Goal: Register for event/course

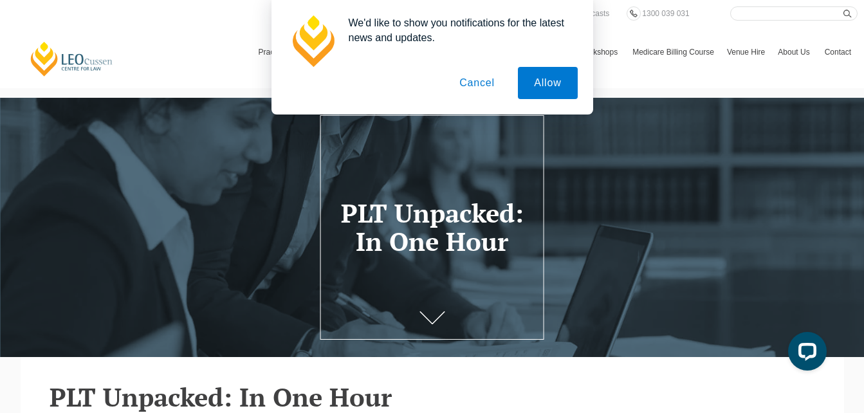
click at [489, 85] on button "Cancel" at bounding box center [477, 83] width 68 height 32
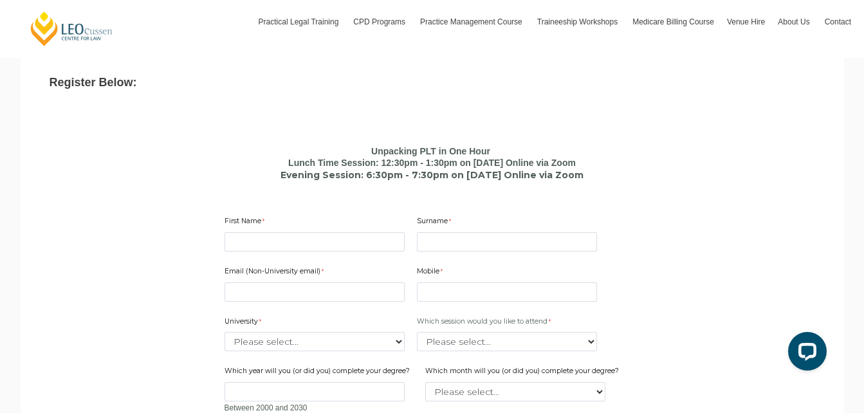
scroll to position [708, 0]
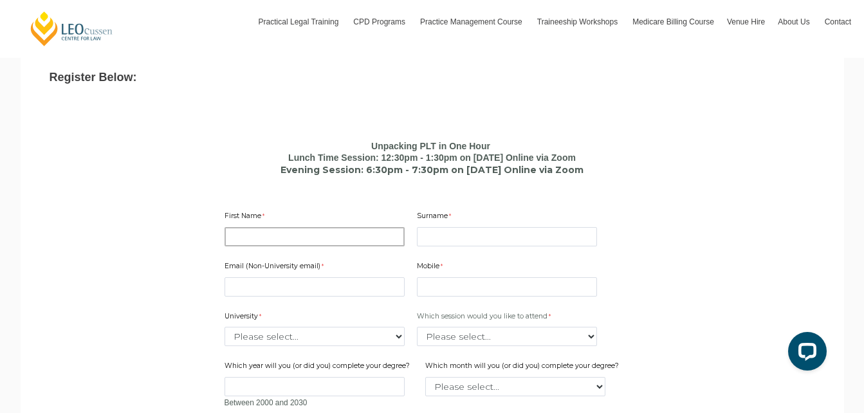
click at [271, 236] on input "First Name" at bounding box center [315, 236] width 180 height 19
type input "Mayank"
type input "Sharma"
type input "msmayank243@gmail.com"
click at [481, 286] on input "Mobile" at bounding box center [507, 286] width 180 height 19
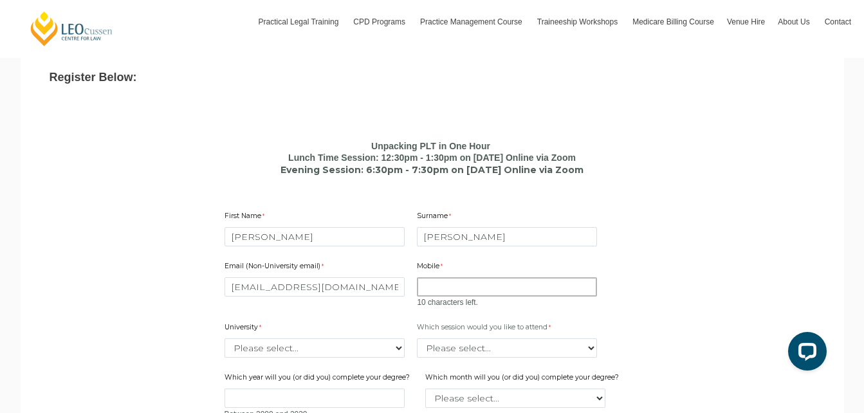
type input "7739978253"
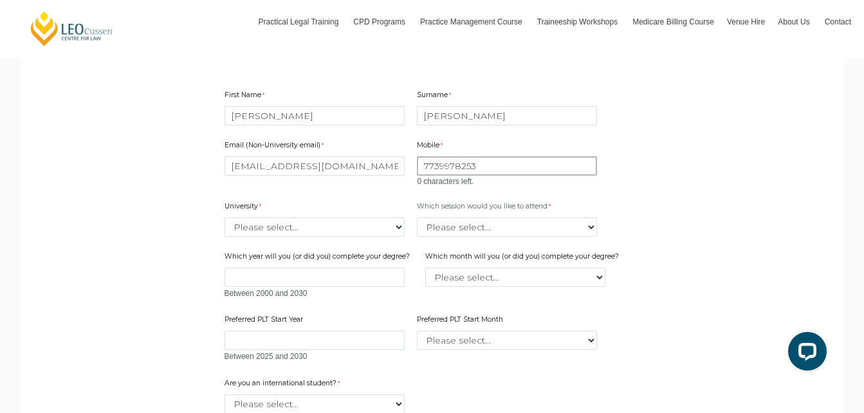
scroll to position [836, 0]
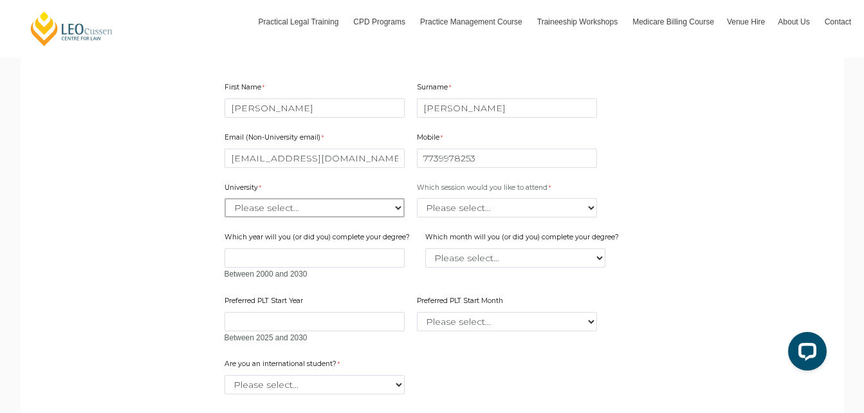
click at [335, 212] on select "Please select... Australian Catholic University Australian National University …" at bounding box center [315, 207] width 180 height 19
click at [281, 207] on select "Please select... Australian Catholic University Australian National University …" at bounding box center [315, 207] width 180 height 19
click at [281, 213] on select "Please select... Australian Catholic University Australian National University …" at bounding box center [315, 207] width 180 height 19
select select "tfa_2220"
click at [225, 201] on select "Please select... Australian Catholic University Australian National University …" at bounding box center [315, 207] width 180 height 19
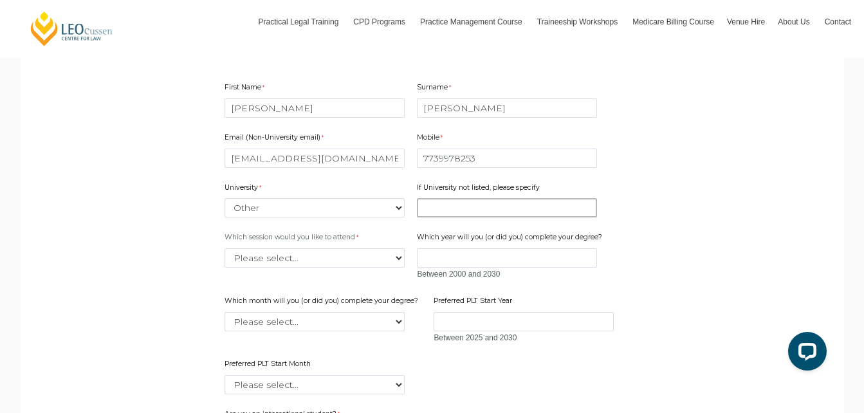
click at [458, 212] on input "If University not listed, please specify" at bounding box center [507, 207] width 180 height 19
type input "university of delhi"
click at [378, 243] on div "Which session would you like to attend Please select... Lunch time session – 12…" at bounding box center [314, 250] width 190 height 41
click at [385, 260] on select "Please select... Lunch time session – 12:30pm – 1:30pm AEST Evening session – 6…" at bounding box center [315, 257] width 180 height 19
select select "tfa_2412"
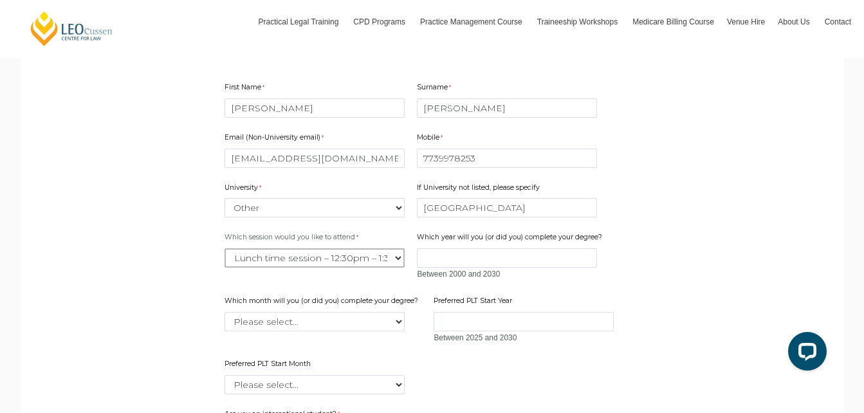
click at [225, 251] on select "Please select... Lunch time session – 12:30pm – 1:30pm AEST Evening session – 6…" at bounding box center [315, 257] width 180 height 19
click at [486, 256] on input "Which year will you (or did you) complete your degree?" at bounding box center [507, 257] width 180 height 19
type input "2025"
click at [346, 317] on select "Please select... January February March April May June July August September Oc…" at bounding box center [315, 321] width 180 height 19
select select "tfa_2228"
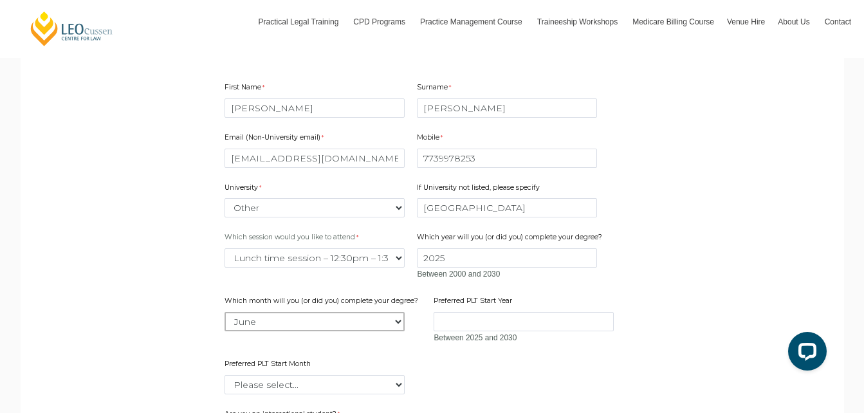
click at [225, 315] on select "Please select... January February March April May June July August September Oc…" at bounding box center [315, 321] width 180 height 19
click at [512, 320] on input "Preferred PLT Start Year" at bounding box center [524, 321] width 180 height 19
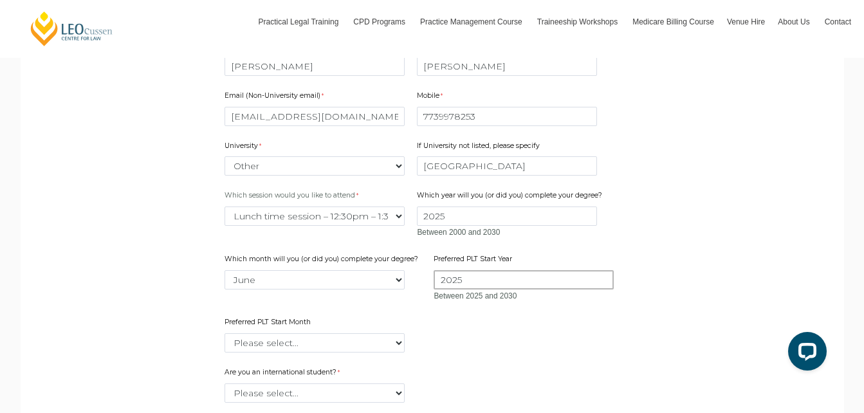
scroll to position [901, 0]
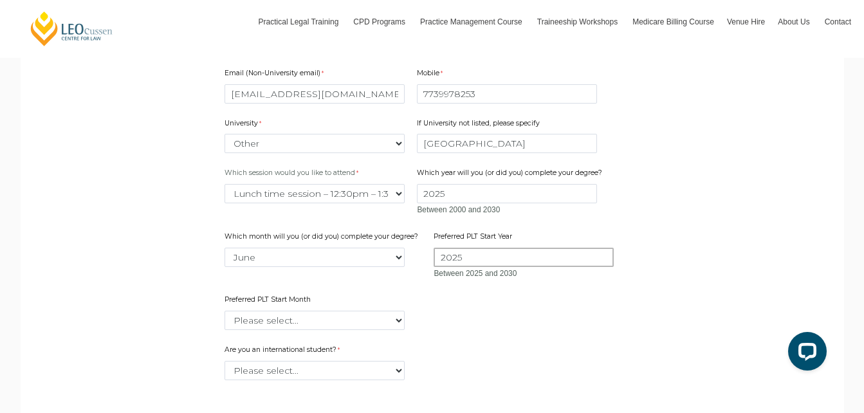
type input "2025"
click at [345, 319] on select "Please select... January February March April May June July August September Oc…" at bounding box center [315, 320] width 180 height 19
select select "tfa_2346"
click at [225, 313] on select "Please select... January February March April May June July August September Oc…" at bounding box center [315, 320] width 180 height 19
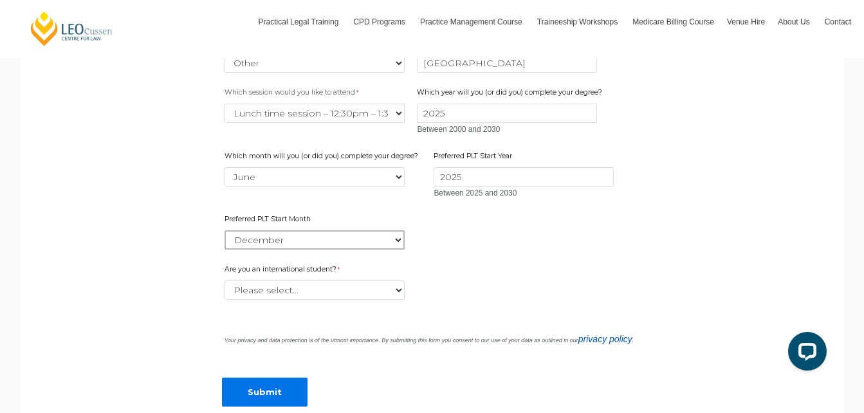
scroll to position [1029, 0]
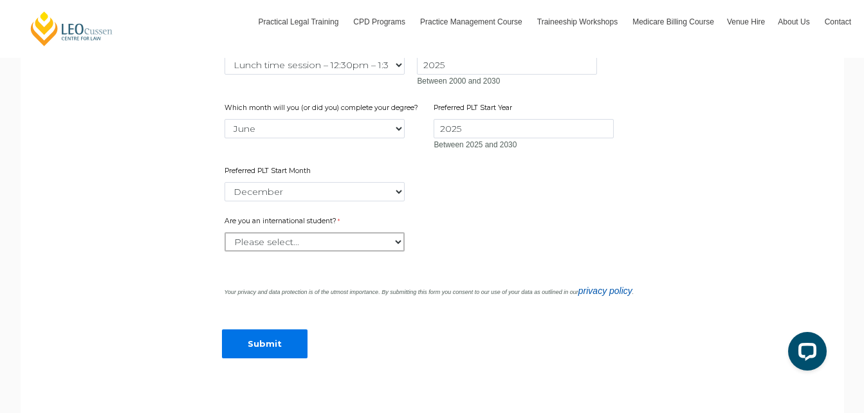
click at [344, 249] on select "Please select... Yes No" at bounding box center [315, 241] width 180 height 19
select select "tfa_60"
click at [225, 235] on select "Please select... Yes No" at bounding box center [315, 241] width 180 height 19
click at [264, 337] on input "Submit" at bounding box center [265, 343] width 86 height 29
